Goal: Navigation & Orientation: Find specific page/section

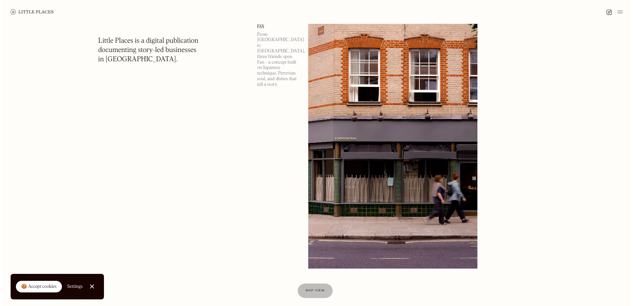
scroll to position [894, 0]
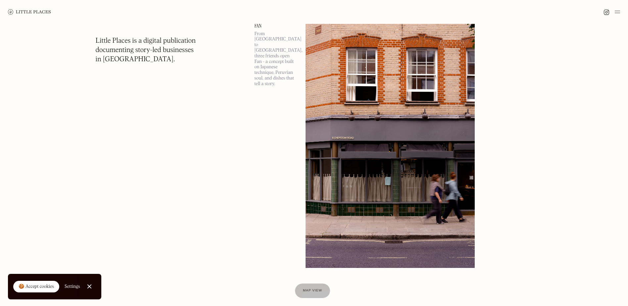
click at [347, 127] on img at bounding box center [389, 145] width 169 height 245
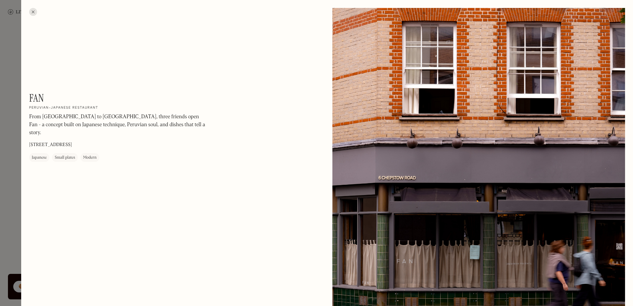
click at [29, 14] on div at bounding box center [33, 12] width 8 height 8
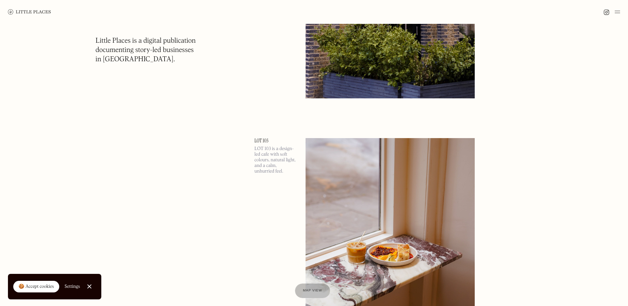
scroll to position [6487, 0]
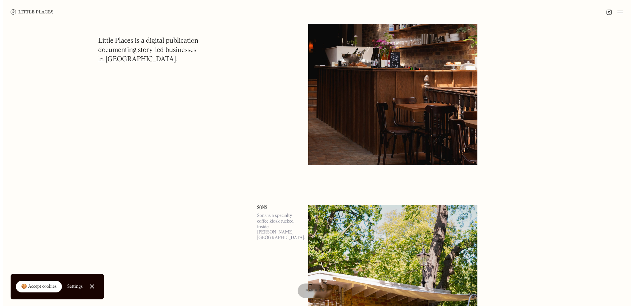
scroll to position [8970, 0]
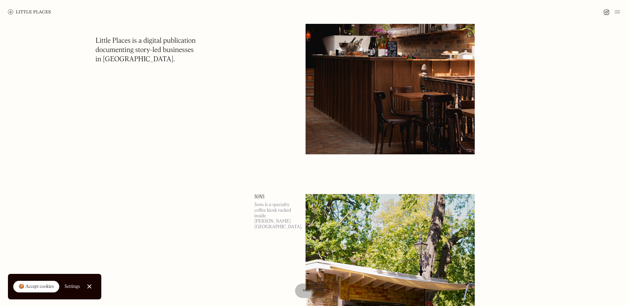
click at [354, 130] on img at bounding box center [389, 32] width 169 height 245
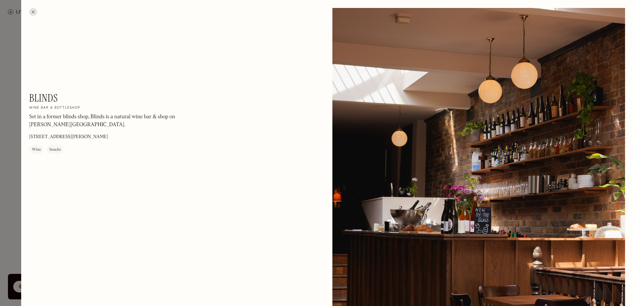
click at [32, 12] on div at bounding box center [33, 12] width 8 height 8
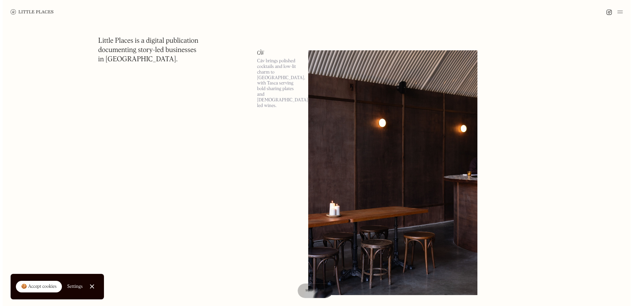
scroll to position [9400, 0]
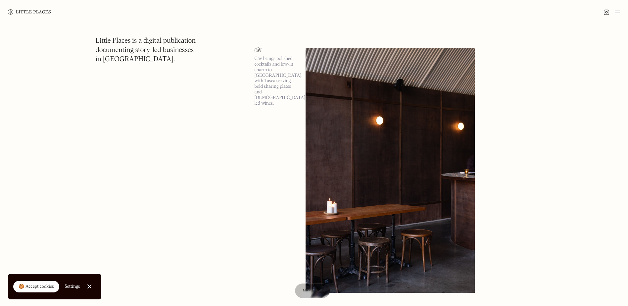
click at [345, 115] on img at bounding box center [389, 170] width 169 height 245
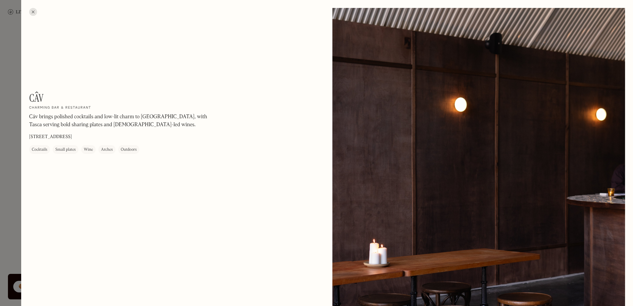
click at [32, 12] on div at bounding box center [33, 12] width 8 height 8
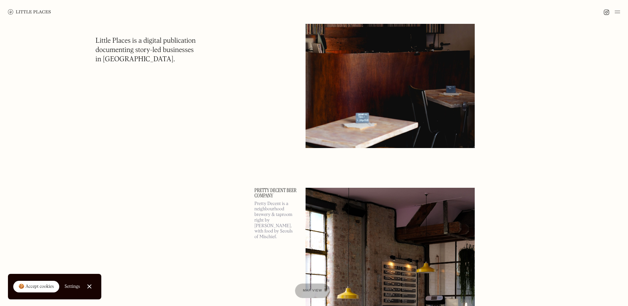
scroll to position [11154, 0]
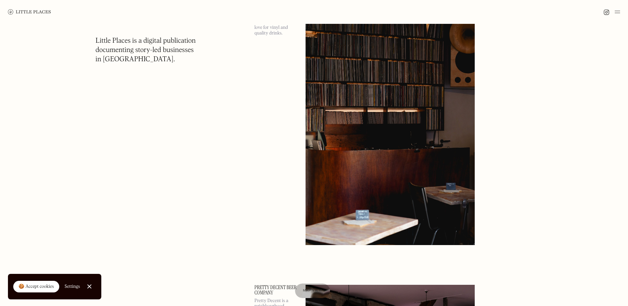
click at [367, 169] on img at bounding box center [389, 122] width 169 height 245
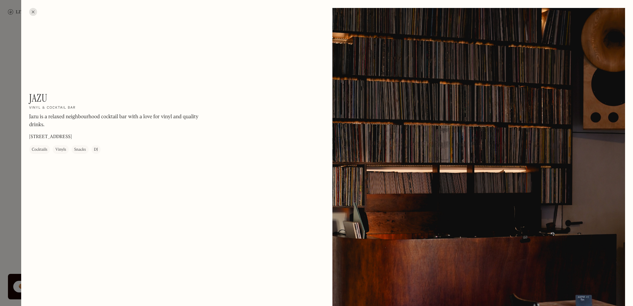
click at [30, 12] on div at bounding box center [33, 12] width 8 height 8
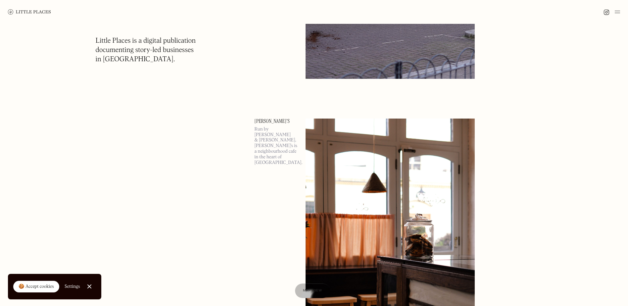
scroll to position [13372, 0]
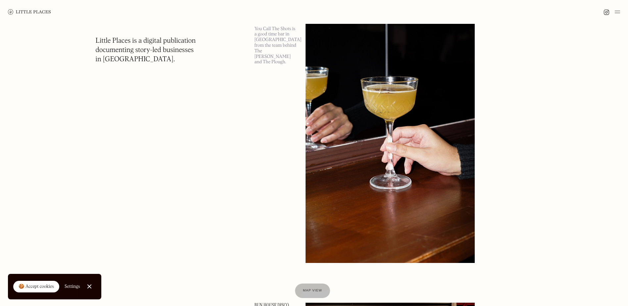
scroll to position [14563, 0]
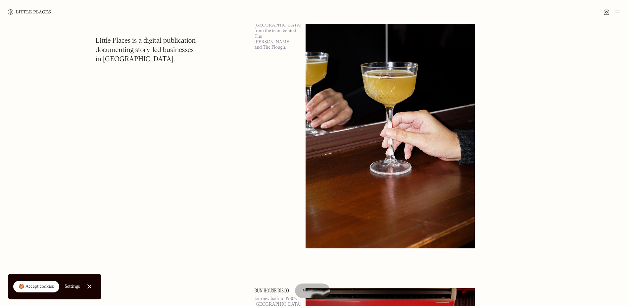
click at [386, 116] on img at bounding box center [389, 126] width 169 height 245
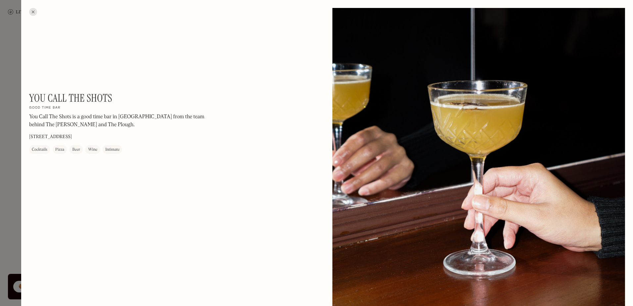
click at [36, 13] on div at bounding box center [33, 12] width 8 height 8
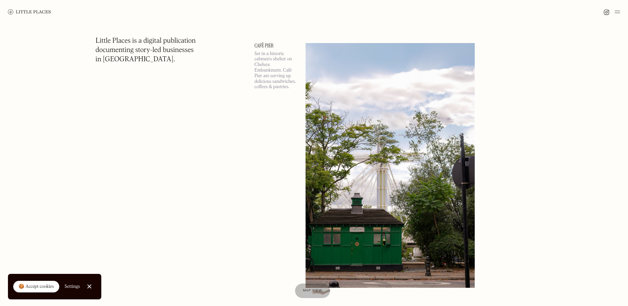
scroll to position [19164, 0]
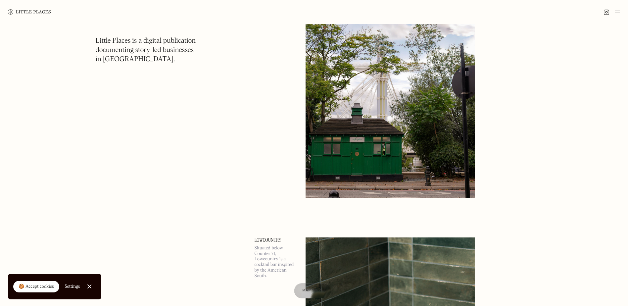
click at [301, 290] on div at bounding box center [312, 290] width 37 height 15
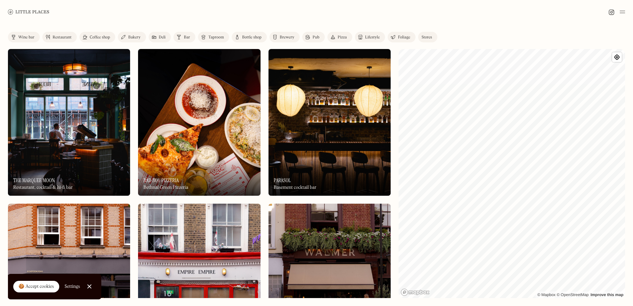
click at [370, 130] on div "Label Wine bar Restaurant Coffee shop Bakery Deli Bar Taproom Bottle shop Brewe…" at bounding box center [316, 165] width 633 height 282
